Goal: Information Seeking & Learning: Learn about a topic

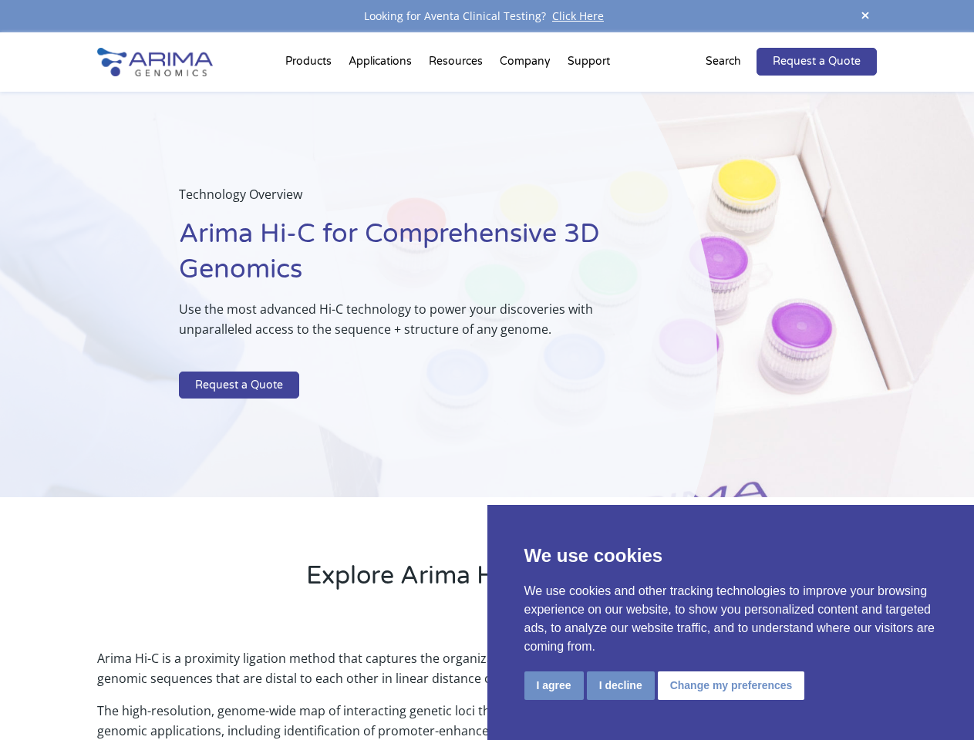
click at [486, 370] on p at bounding box center [409, 362] width 460 height 20
click at [554, 685] on button "I agree" at bounding box center [553, 686] width 59 height 29
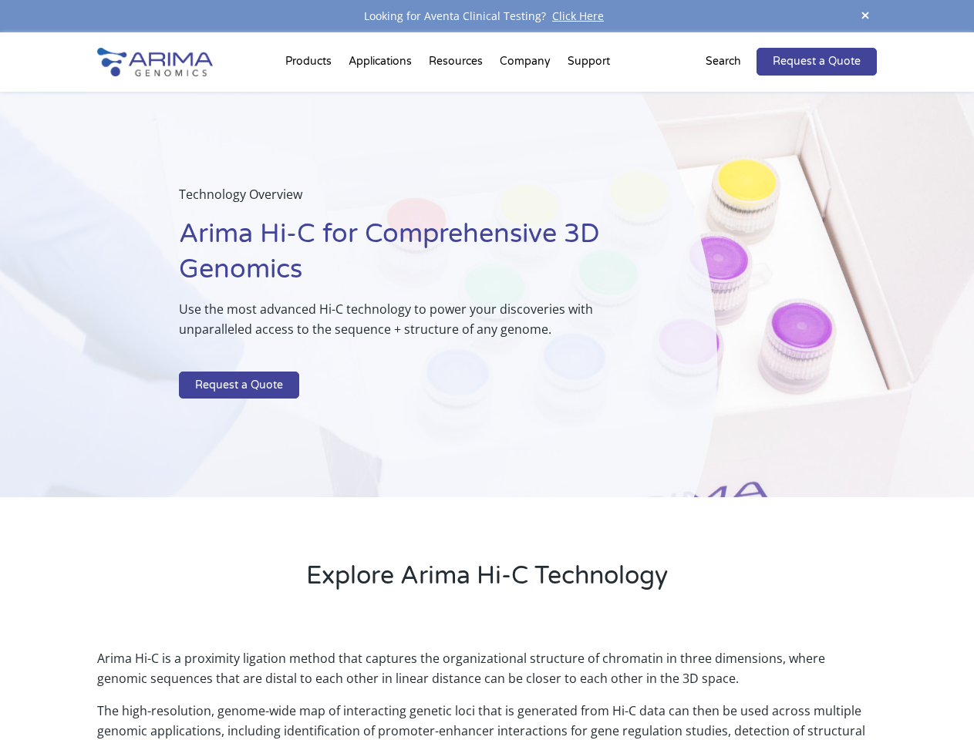
click at [620, 685] on p "Arima Hi-C is a proximity ligation method that captures the organizational stru…" at bounding box center [486, 674] width 779 height 52
click at [729, 685] on p "Arima Hi-C is a proximity ligation method that captures the organizational stru…" at bounding box center [486, 674] width 779 height 52
click at [865, 16] on span at bounding box center [864, 16] width 23 height 21
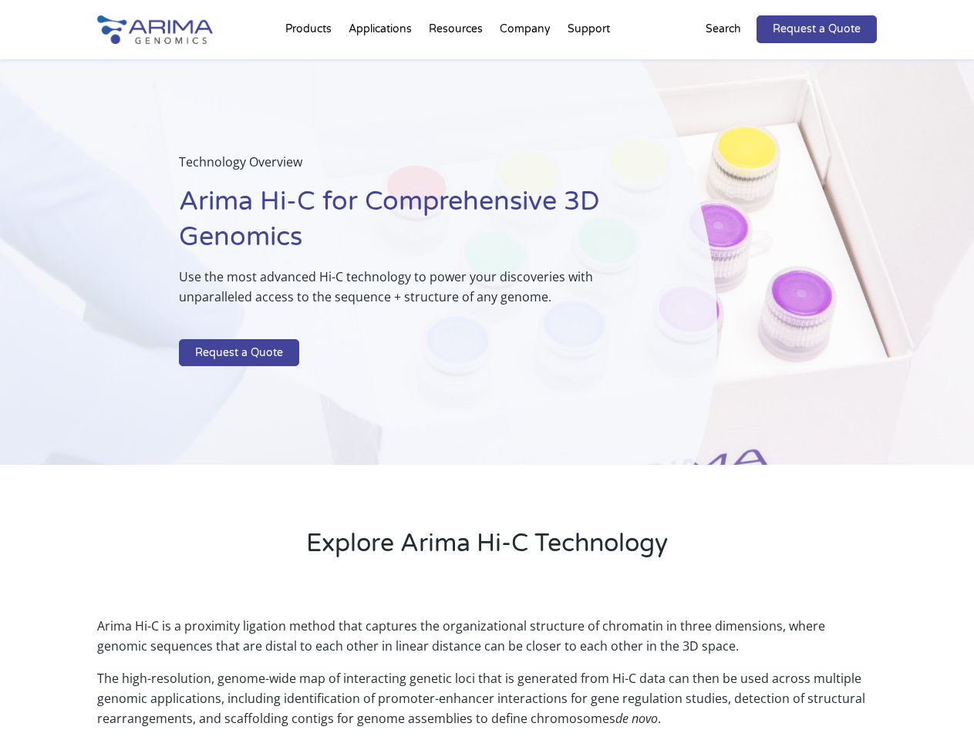
click at [486, 386] on div "Technology Overview Arima Hi-C for Comprehensive 3D Genomics Use the most advan…" at bounding box center [358, 262] width 717 height 406
click at [311, 65] on div "Technology Overview Arima Hi-C for Comprehensive 3D Genomics Use the most advan…" at bounding box center [358, 262] width 717 height 406
click at [457, 65] on div "Technology Overview Arima Hi-C for Comprehensive 3D Genomics Use the most advan…" at bounding box center [358, 262] width 717 height 406
click at [526, 65] on div "Technology Overview Arima Hi-C for Comprehensive 3D Genomics Use the most advan…" at bounding box center [358, 262] width 717 height 406
click at [588, 65] on div "Technology Overview Arima Hi-C for Comprehensive 3D Genomics Use the most advan…" at bounding box center [358, 262] width 717 height 406
